Goal: Information Seeking & Learning: Learn about a topic

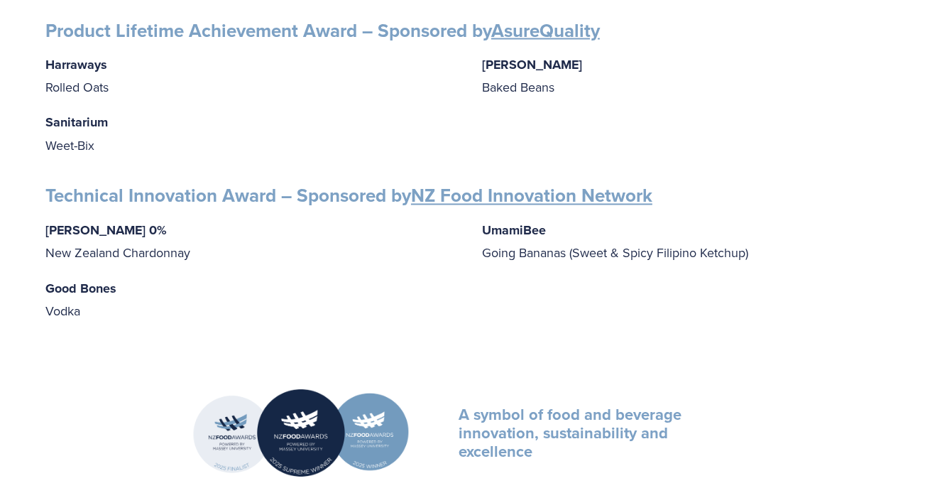
scroll to position [2272, 0]
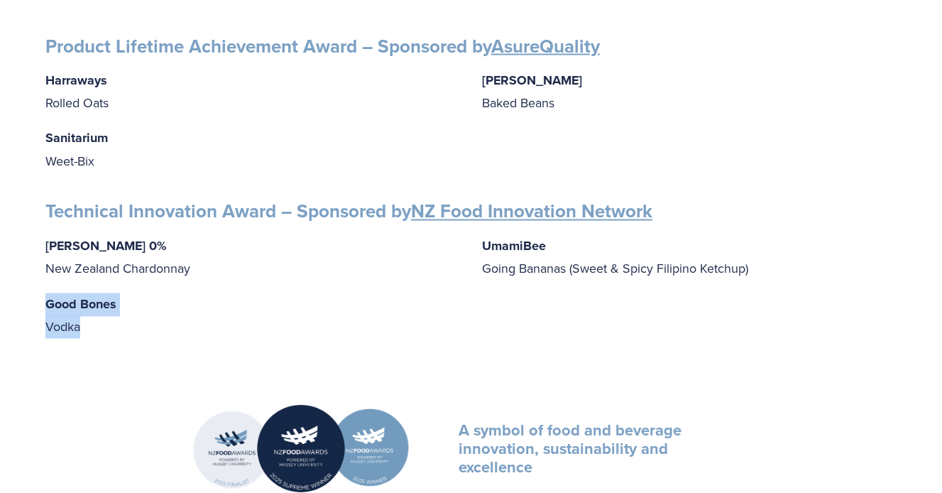
drag, startPoint x: 45, startPoint y: 287, endPoint x: 106, endPoint y: 322, distance: 70.3
click at [106, 322] on p "Good Bones Vodka" at bounding box center [252, 315] width 415 height 45
copy p "Good Bones Vodka"
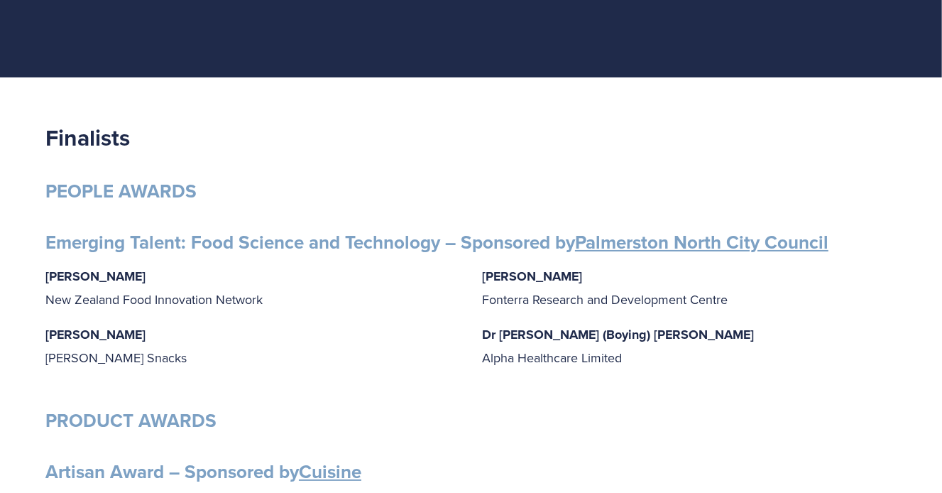
scroll to position [0, 0]
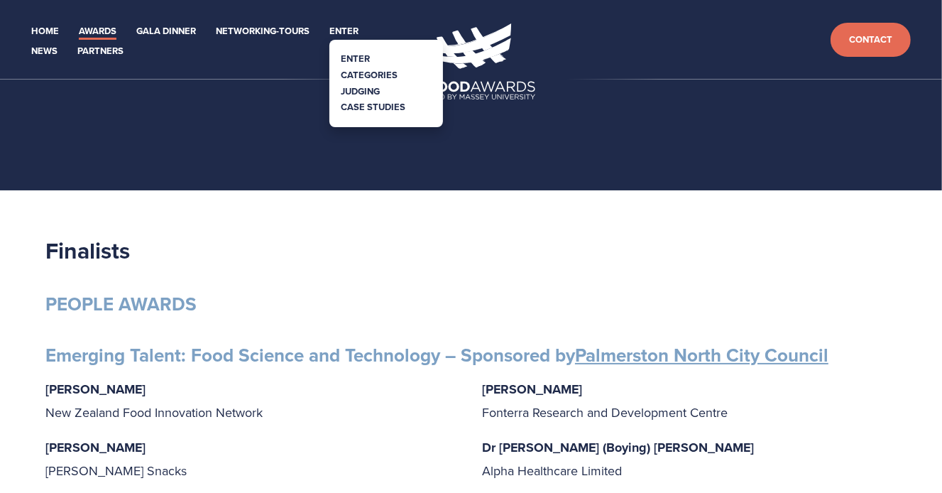
click at [366, 106] on link "Case Studies" at bounding box center [373, 106] width 65 height 13
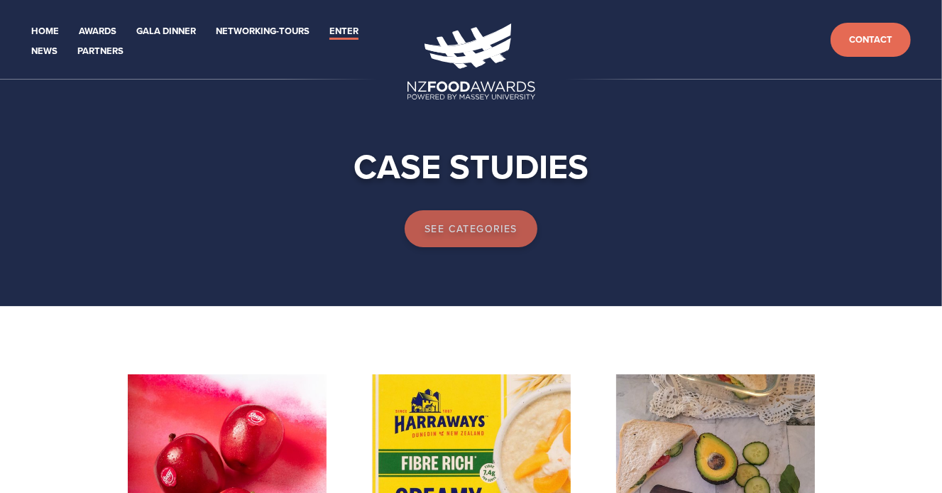
click at [482, 227] on link "See categories" at bounding box center [471, 228] width 133 height 37
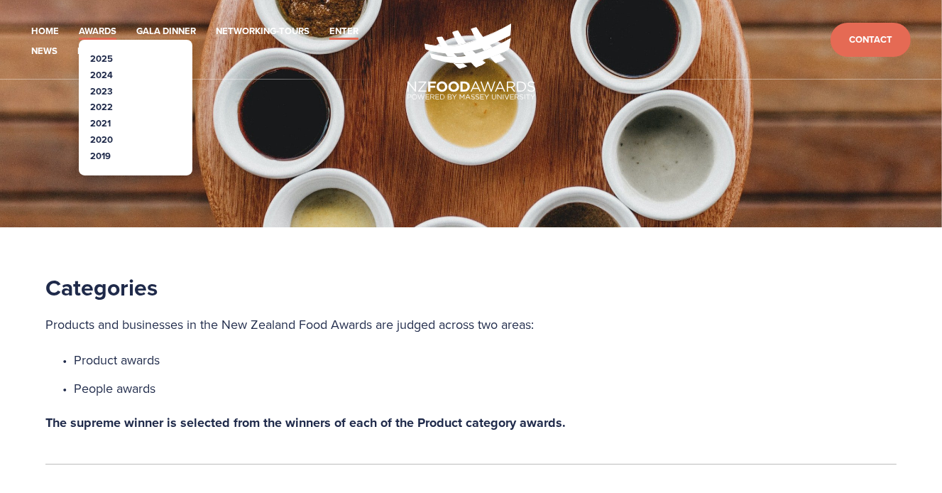
click at [106, 29] on link "Awards" at bounding box center [98, 31] width 38 height 16
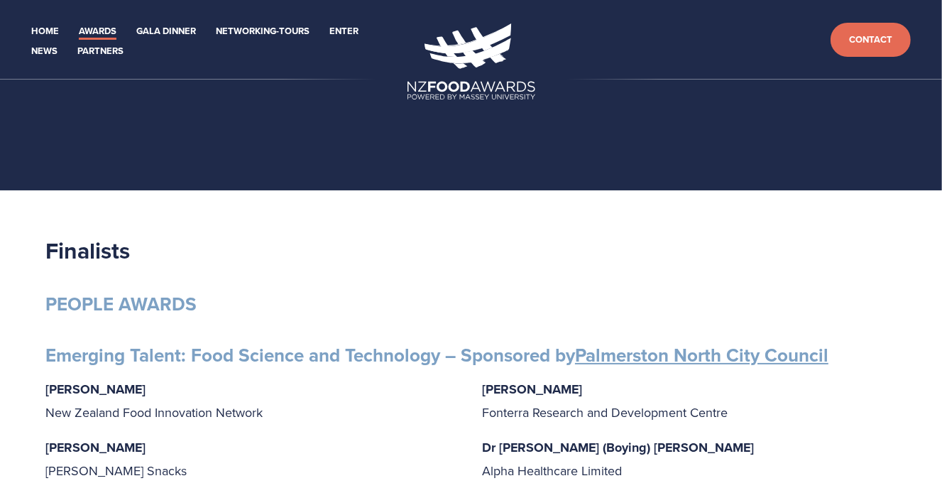
click at [168, 20] on li "Gala Dinner" at bounding box center [166, 30] width 60 height 20
click at [165, 26] on link "Gala Dinner" at bounding box center [166, 31] width 60 height 16
